Goal: Navigation & Orientation: Find specific page/section

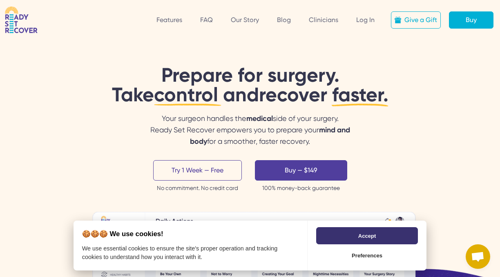
click at [370, 235] on button "Accept" at bounding box center [367, 235] width 102 height 17
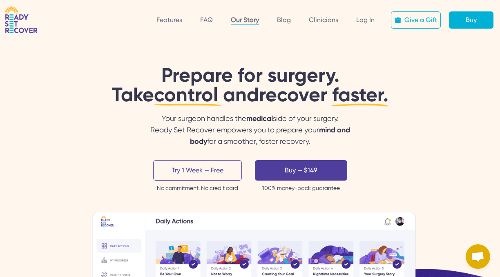
click at [246, 20] on link "Our Story" at bounding box center [245, 20] width 28 height 9
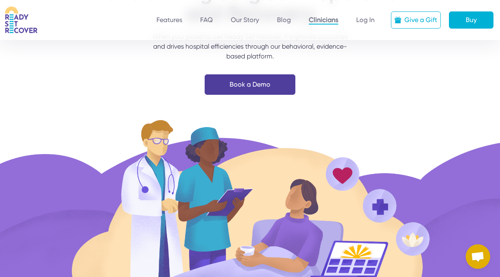
scroll to position [65, 0]
